Goal: Navigation & Orientation: Find specific page/section

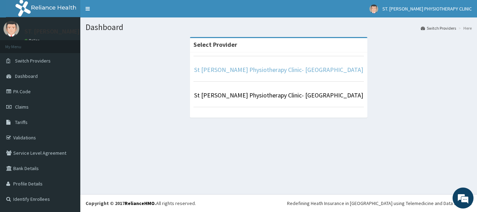
click at [305, 70] on link "St [PERSON_NAME] Physiotherapy Clinic- [GEOGRAPHIC_DATA]" at bounding box center [278, 70] width 169 height 8
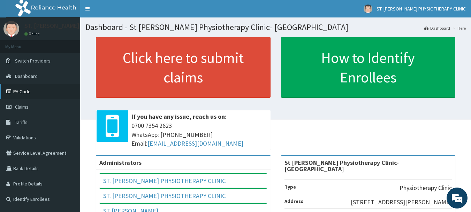
click at [31, 92] on link "PA Code" at bounding box center [40, 91] width 80 height 15
